Goal: Task Accomplishment & Management: Manage account settings

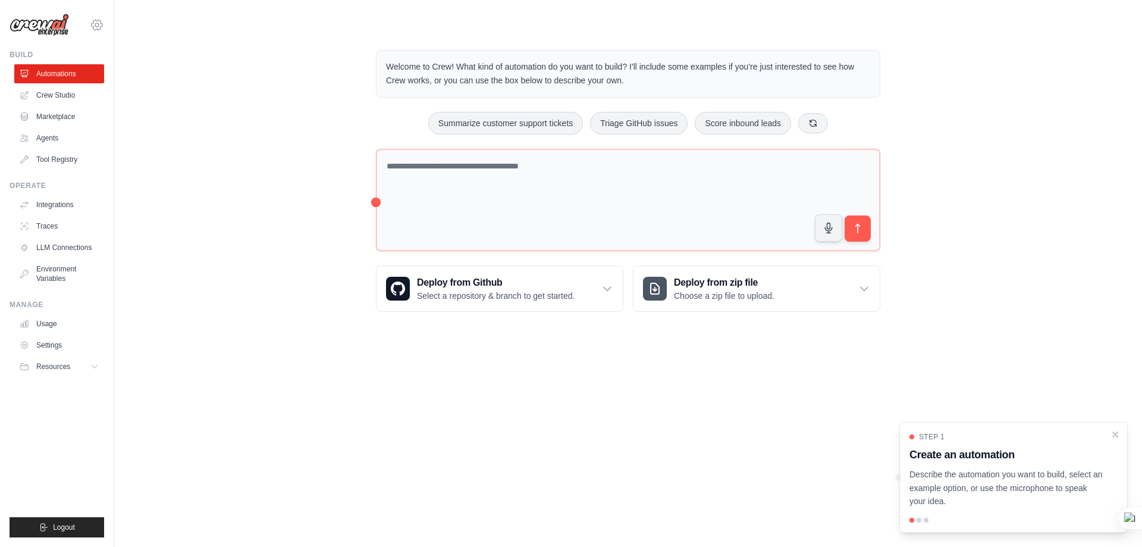
click at [96, 24] on icon at bounding box center [97, 25] width 14 height 14
click at [80, 80] on link "Settings" at bounding box center [97, 80] width 105 height 21
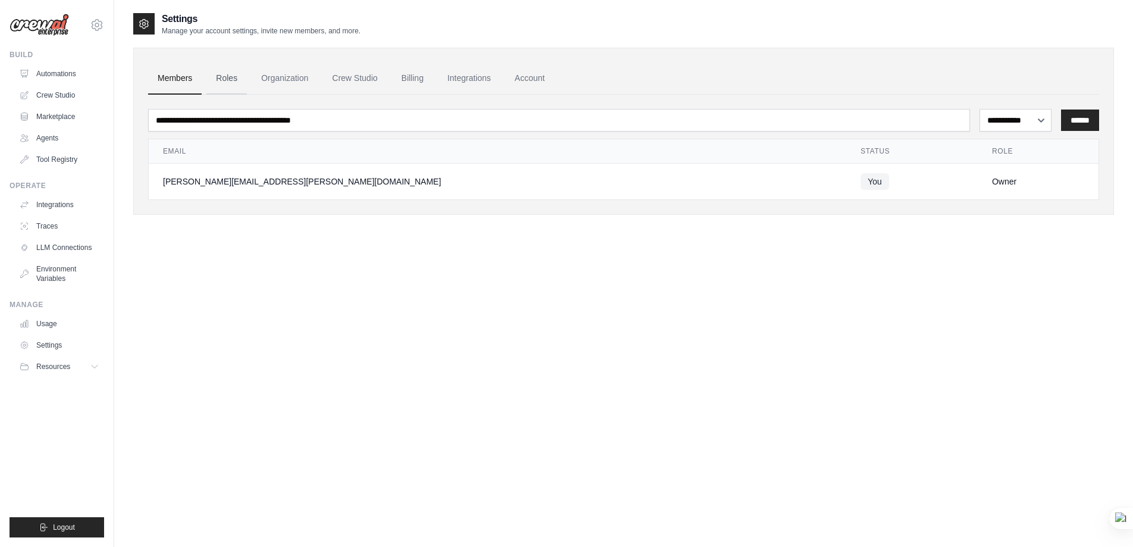
click at [231, 73] on link "Roles" at bounding box center [226, 78] width 40 height 32
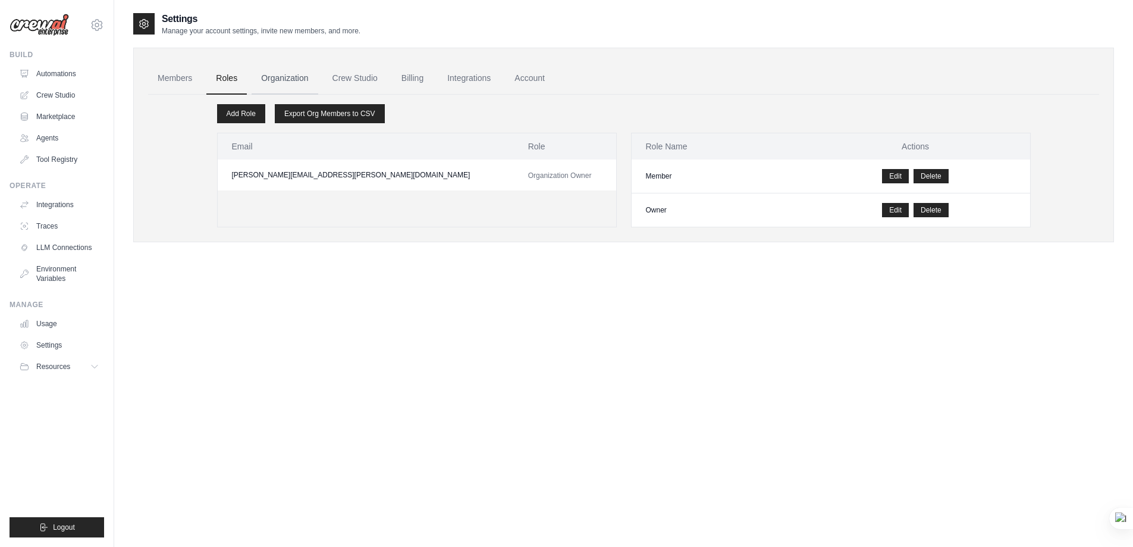
click at [287, 76] on link "Organization" at bounding box center [285, 78] width 66 height 32
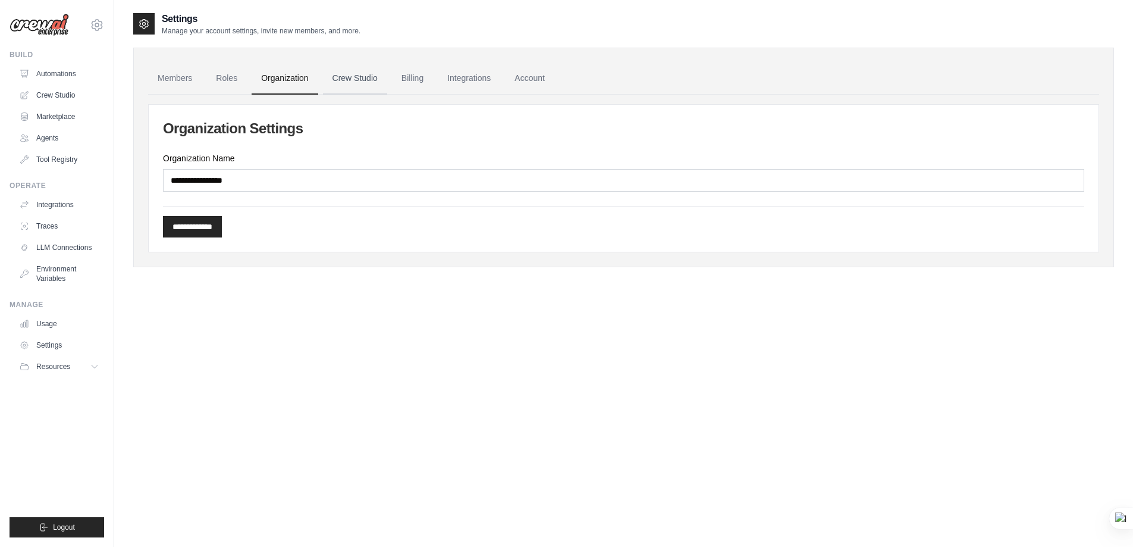
click at [362, 78] on link "Crew Studio" at bounding box center [355, 78] width 64 height 32
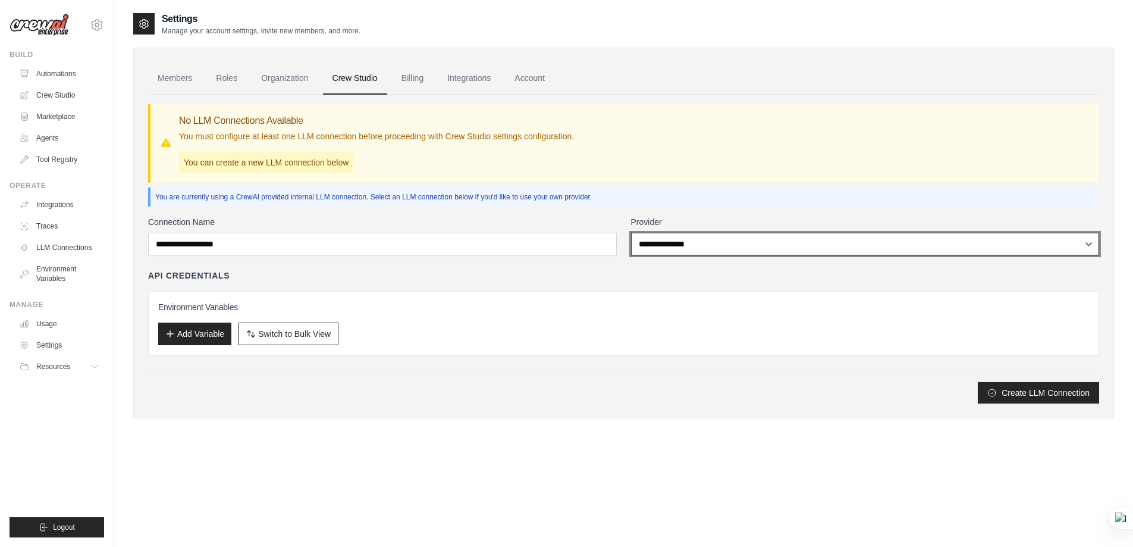
click at [685, 244] on select "**********" at bounding box center [865, 244] width 469 height 23
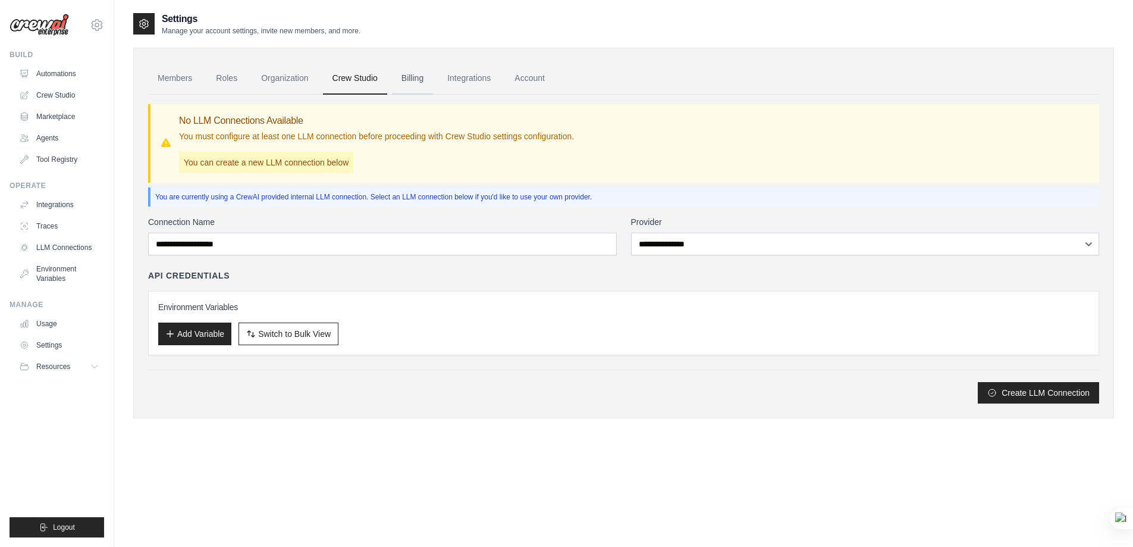
click at [411, 77] on link "Billing" at bounding box center [412, 78] width 41 height 32
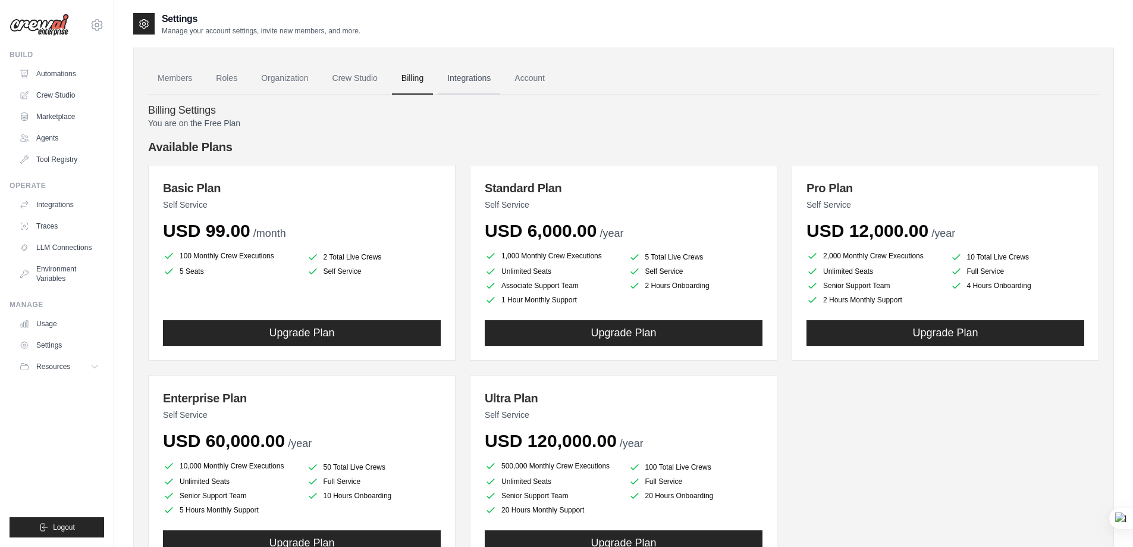
click at [470, 77] on link "Integrations" at bounding box center [469, 78] width 62 height 32
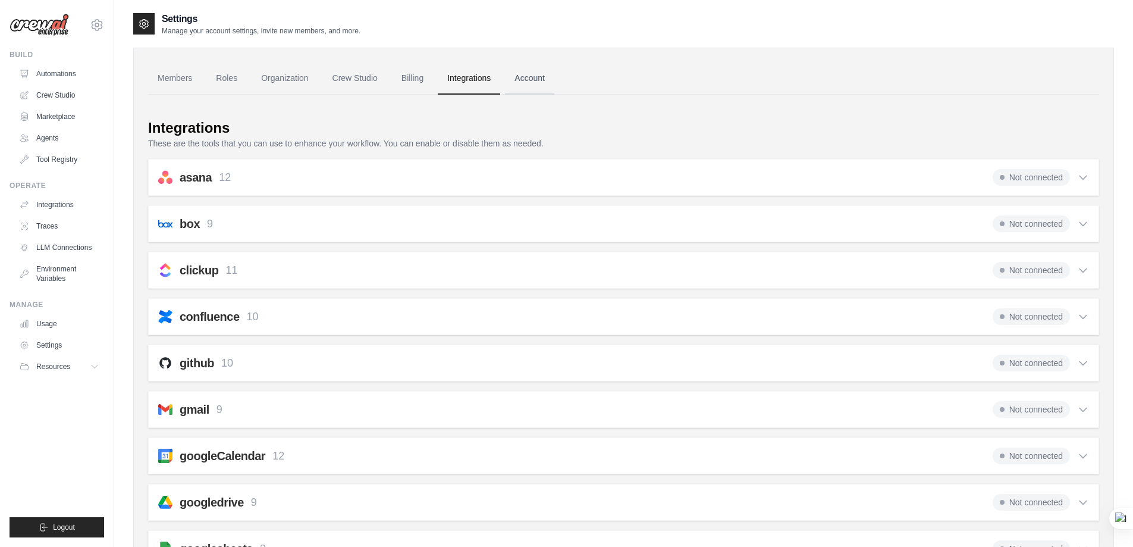
click at [539, 86] on link "Account" at bounding box center [529, 78] width 49 height 32
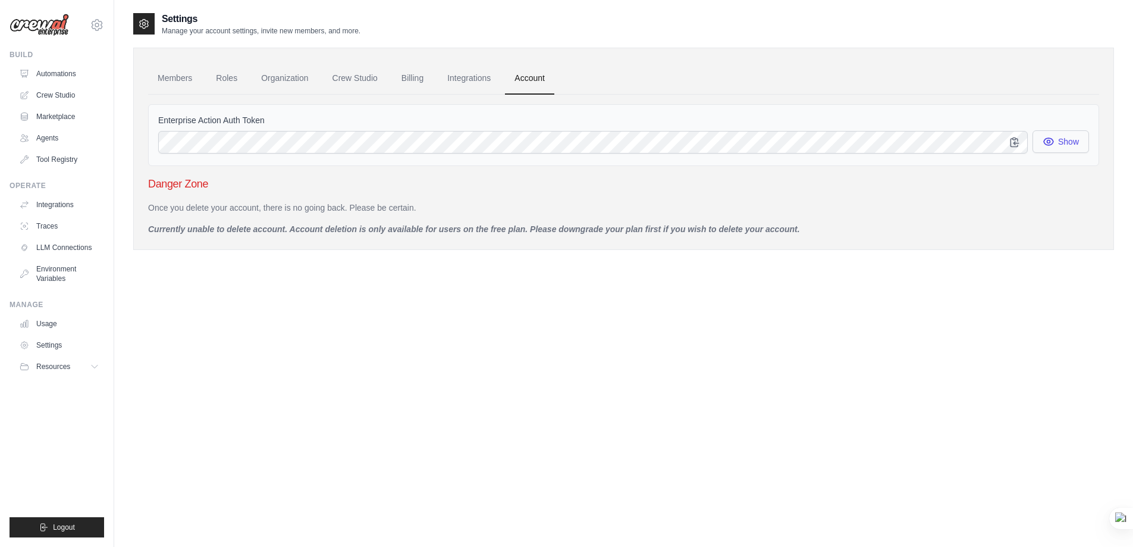
click at [1069, 143] on button "Show" at bounding box center [1061, 141] width 57 height 23
click at [168, 77] on link "Members" at bounding box center [175, 78] width 54 height 32
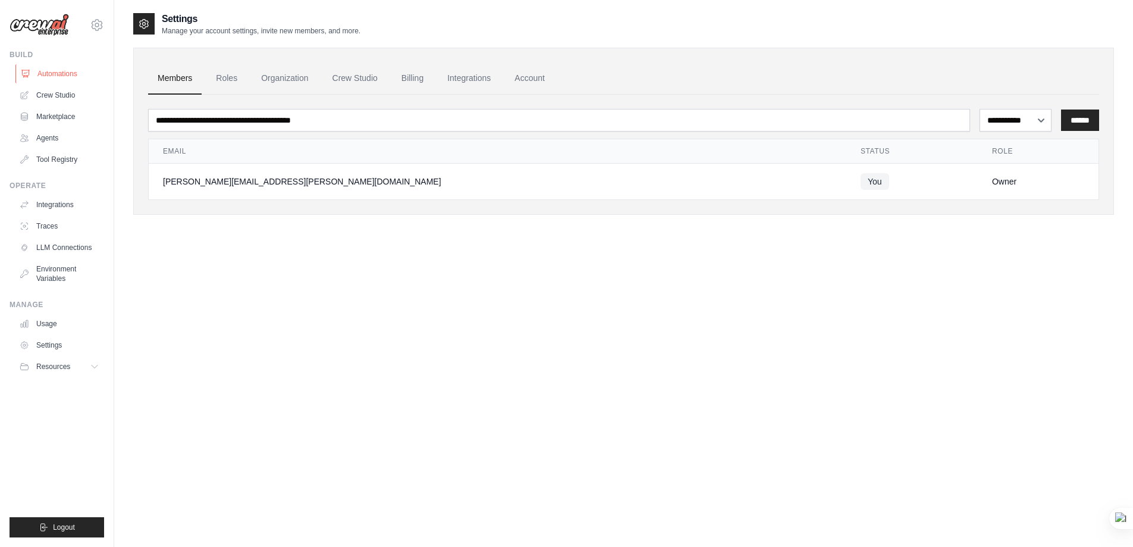
click at [61, 68] on link "Automations" at bounding box center [60, 73] width 90 height 19
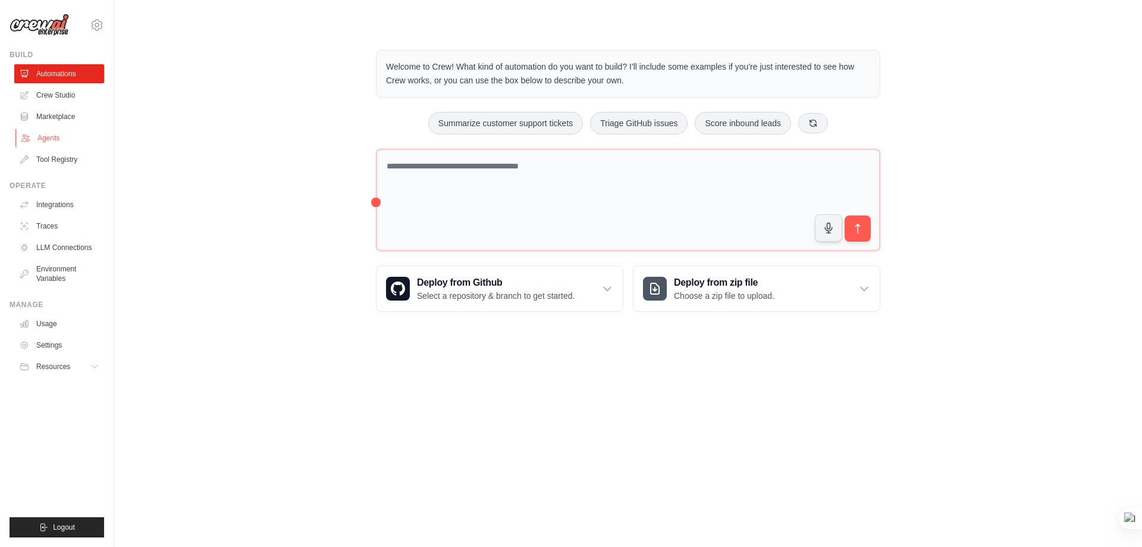
click at [48, 136] on link "Agents" at bounding box center [60, 137] width 90 height 19
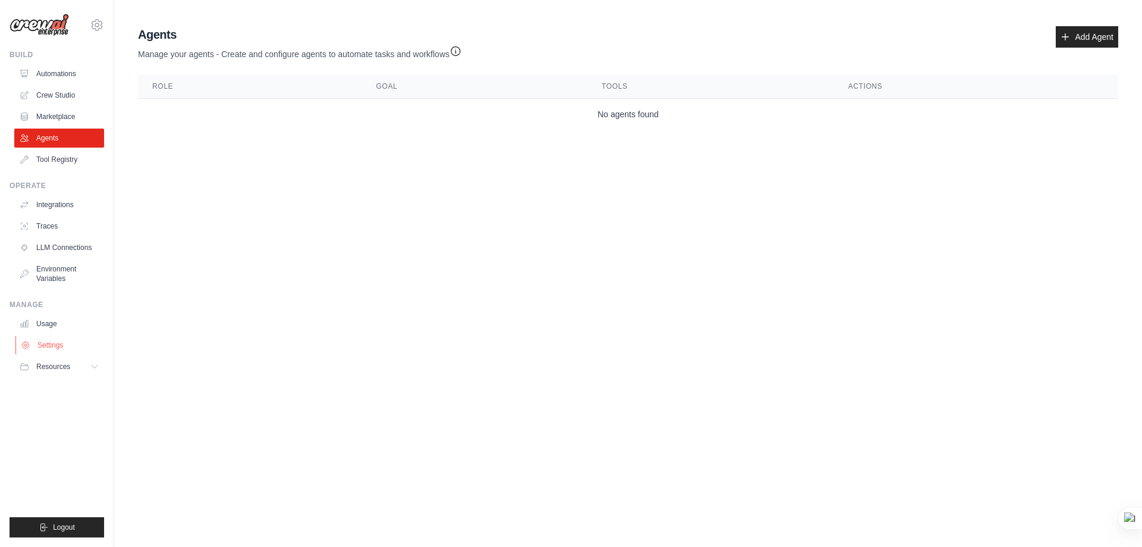
click at [47, 343] on link "Settings" at bounding box center [60, 344] width 90 height 19
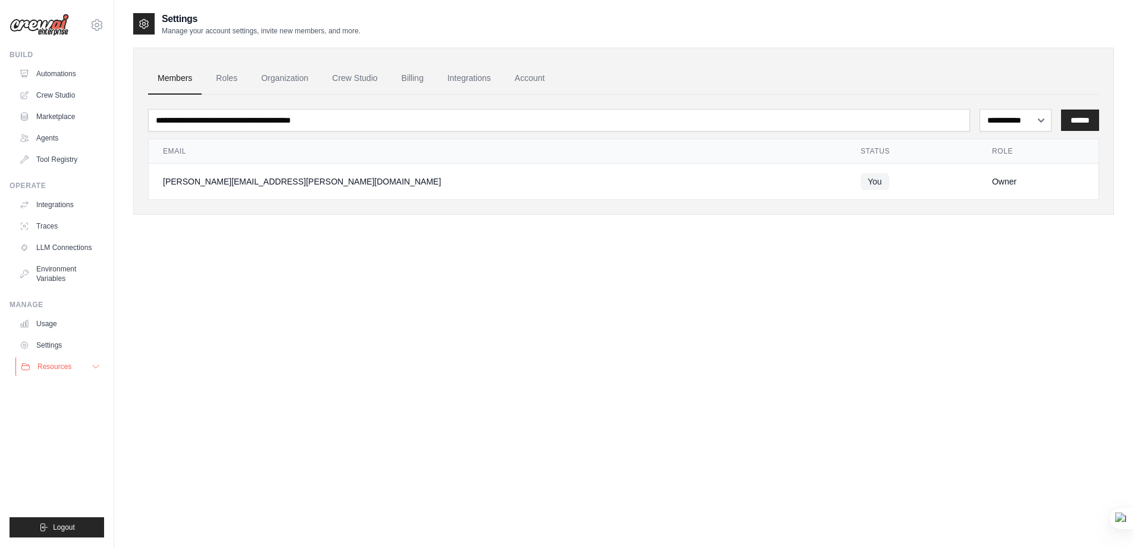
click at [55, 366] on span "Resources" at bounding box center [54, 367] width 34 height 10
click at [71, 72] on link "Automations" at bounding box center [60, 73] width 90 height 19
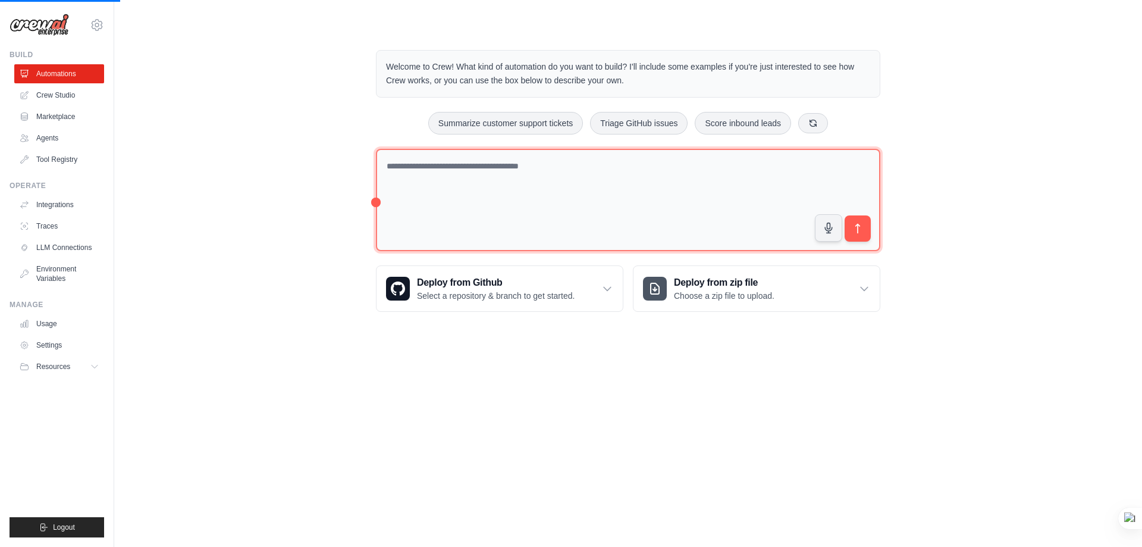
click at [548, 189] on textarea at bounding box center [628, 200] width 504 height 103
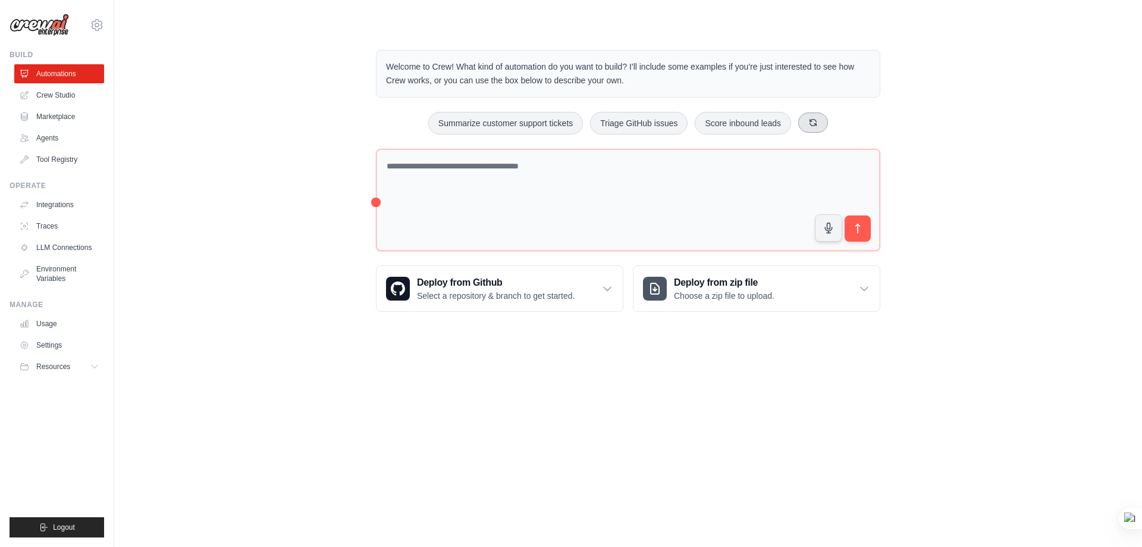
click at [820, 127] on button at bounding box center [813, 122] width 30 height 20
